Goal: Transaction & Acquisition: Subscribe to service/newsletter

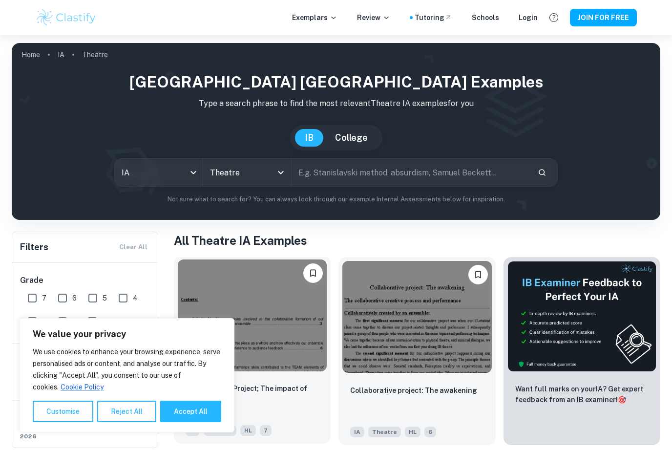
click at [174, 412] on button "Accept All" at bounding box center [190, 410] width 61 height 21
checkbox input "true"
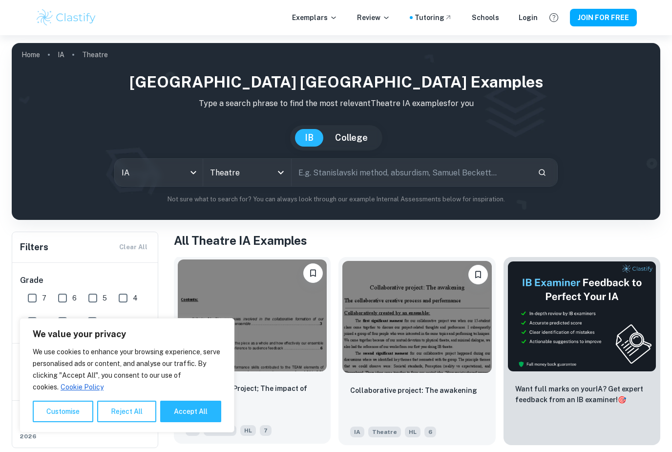
checkbox input "true"
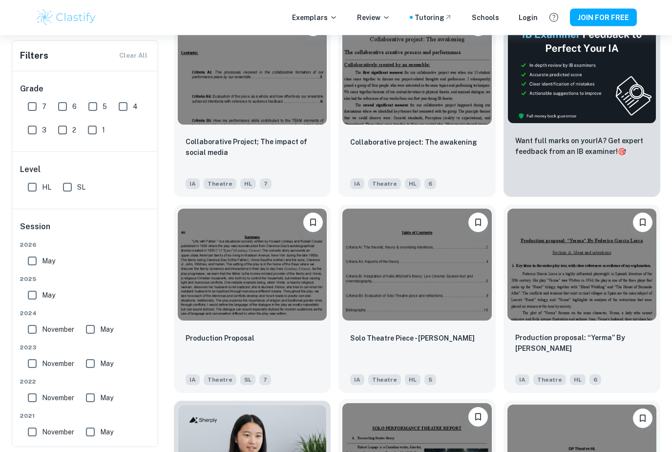
scroll to position [248, 0]
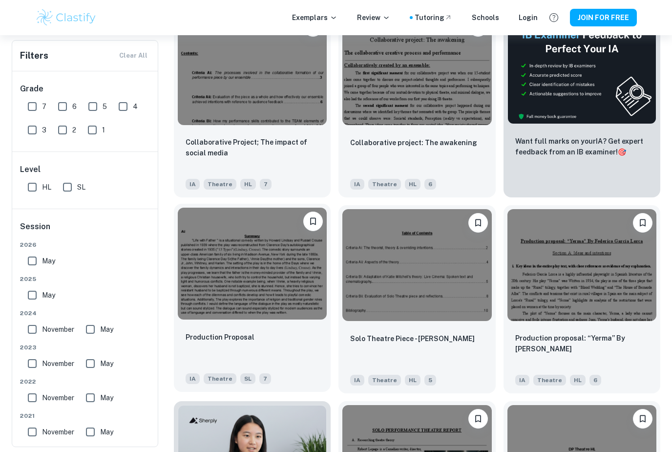
click at [242, 280] on img at bounding box center [252, 264] width 149 height 112
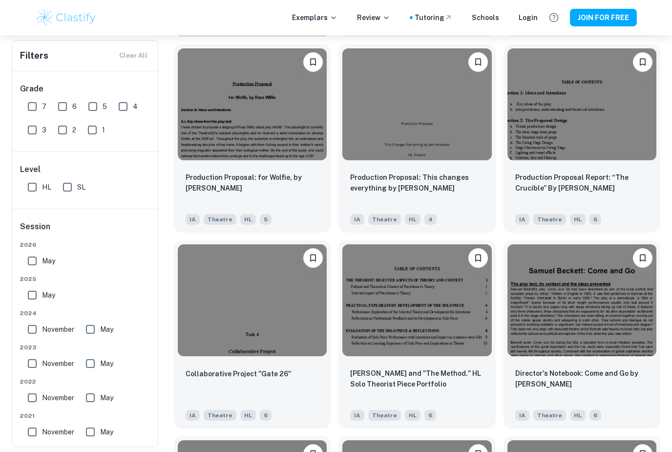
scroll to position [802, 0]
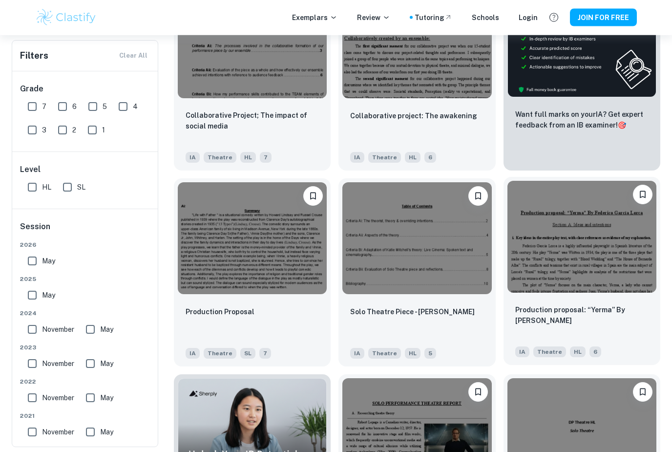
scroll to position [274, 0]
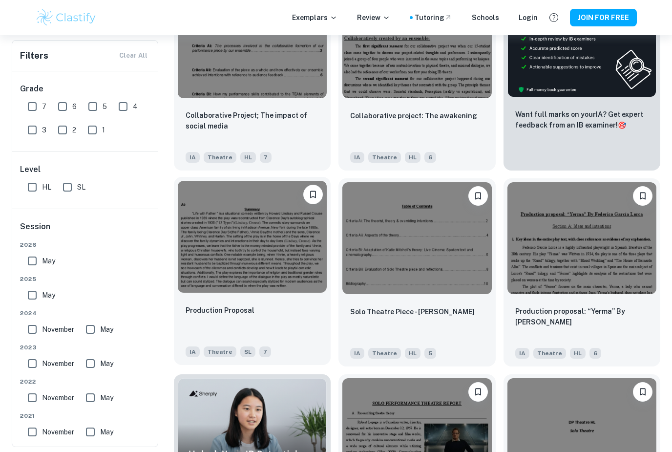
click at [255, 262] on img at bounding box center [252, 237] width 149 height 112
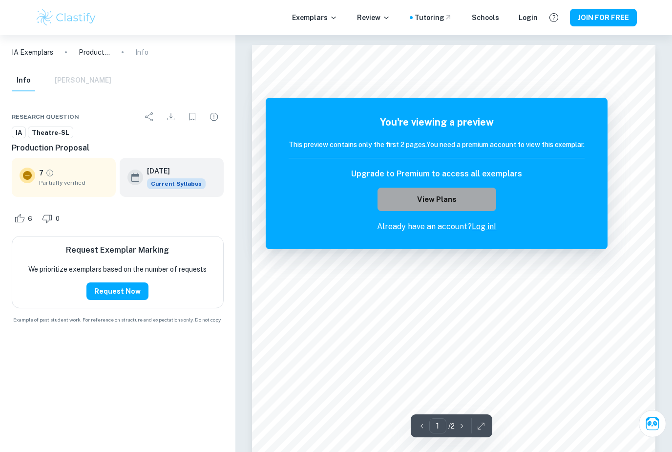
click at [478, 197] on button "View Plans" at bounding box center [436, 199] width 118 height 23
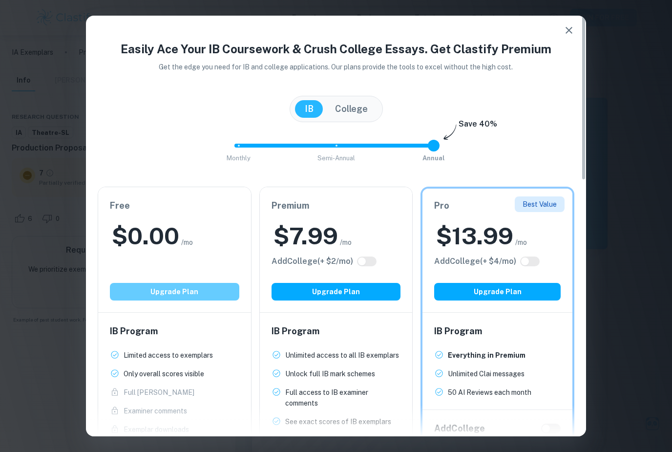
click at [200, 290] on button "Upgrade Plan" at bounding box center [174, 292] width 129 height 18
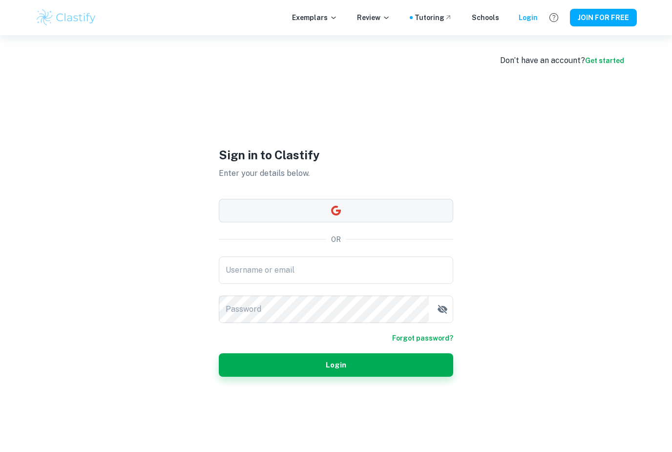
click at [318, 222] on button "button" at bounding box center [336, 210] width 234 height 23
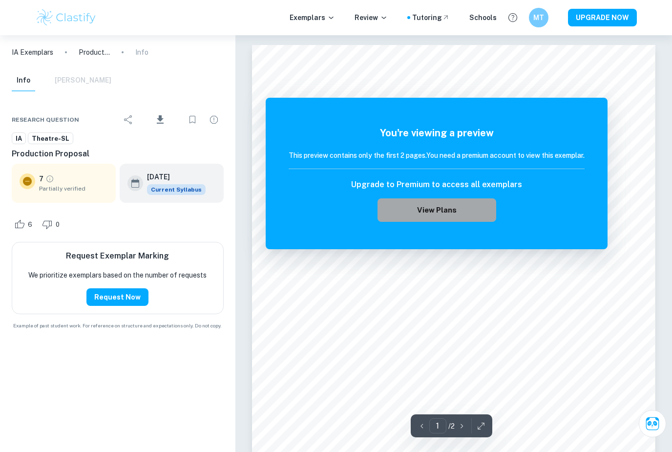
click at [482, 214] on button "View Plans" at bounding box center [436, 209] width 118 height 23
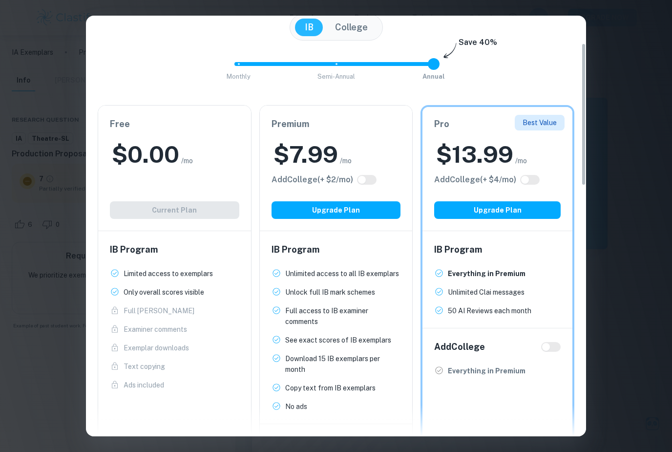
scroll to position [81, 0]
click at [342, 211] on button "Upgrade Plan" at bounding box center [335, 211] width 129 height 18
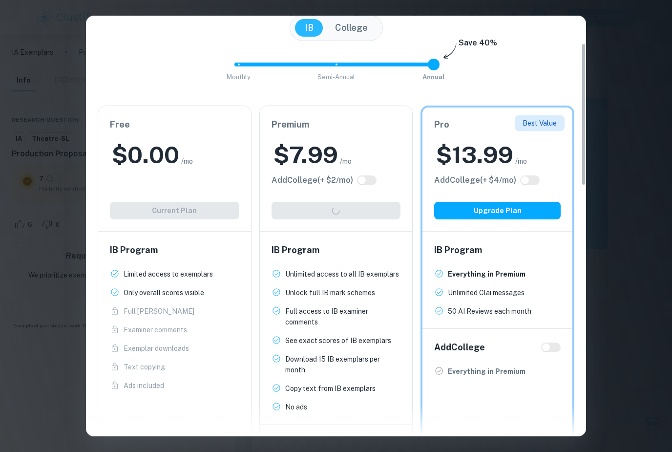
scroll to position [52, 0]
